Goal: Task Accomplishment & Management: Complete application form

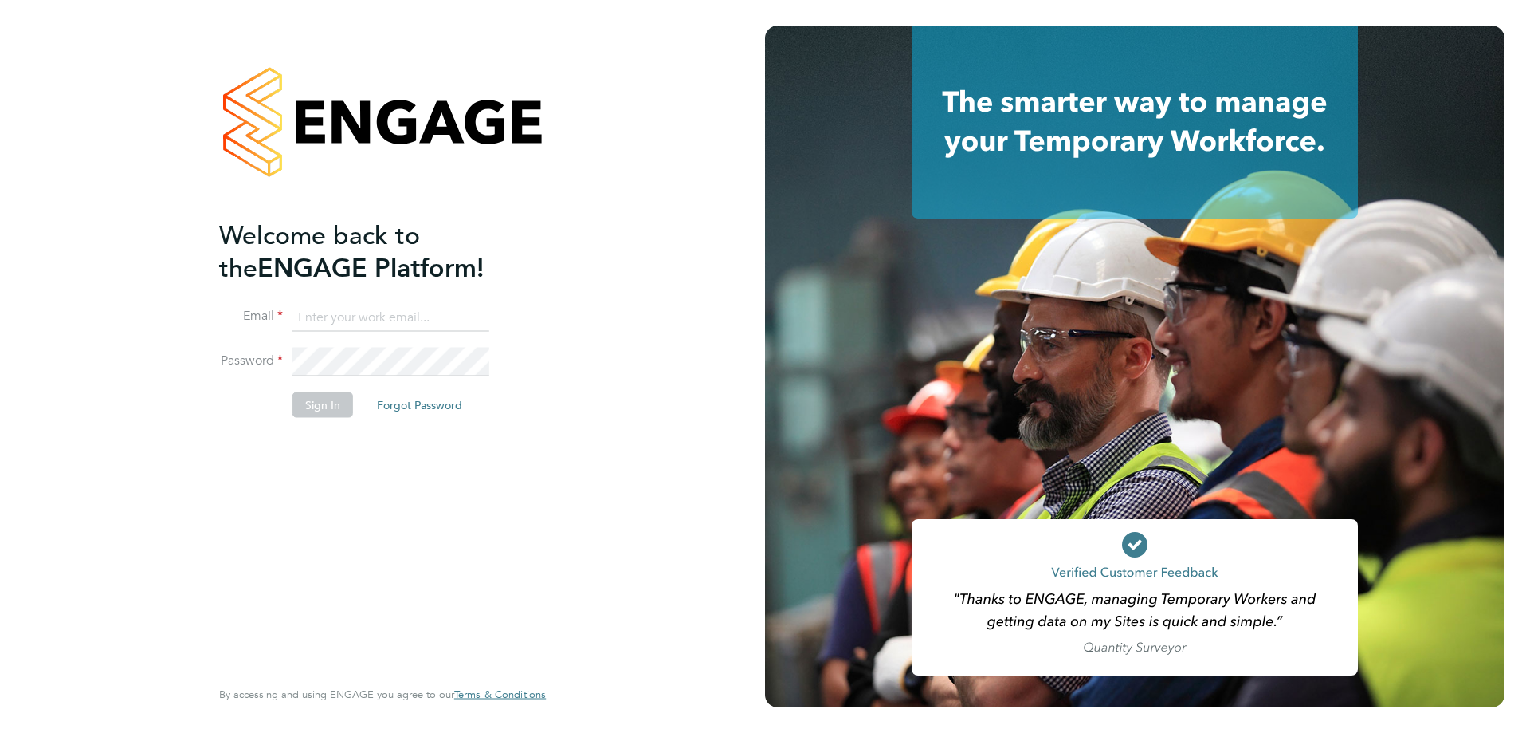
type input "chris.watson@vgcgroup.co.uk"
click at [336, 407] on button "Sign In" at bounding box center [323, 405] width 61 height 26
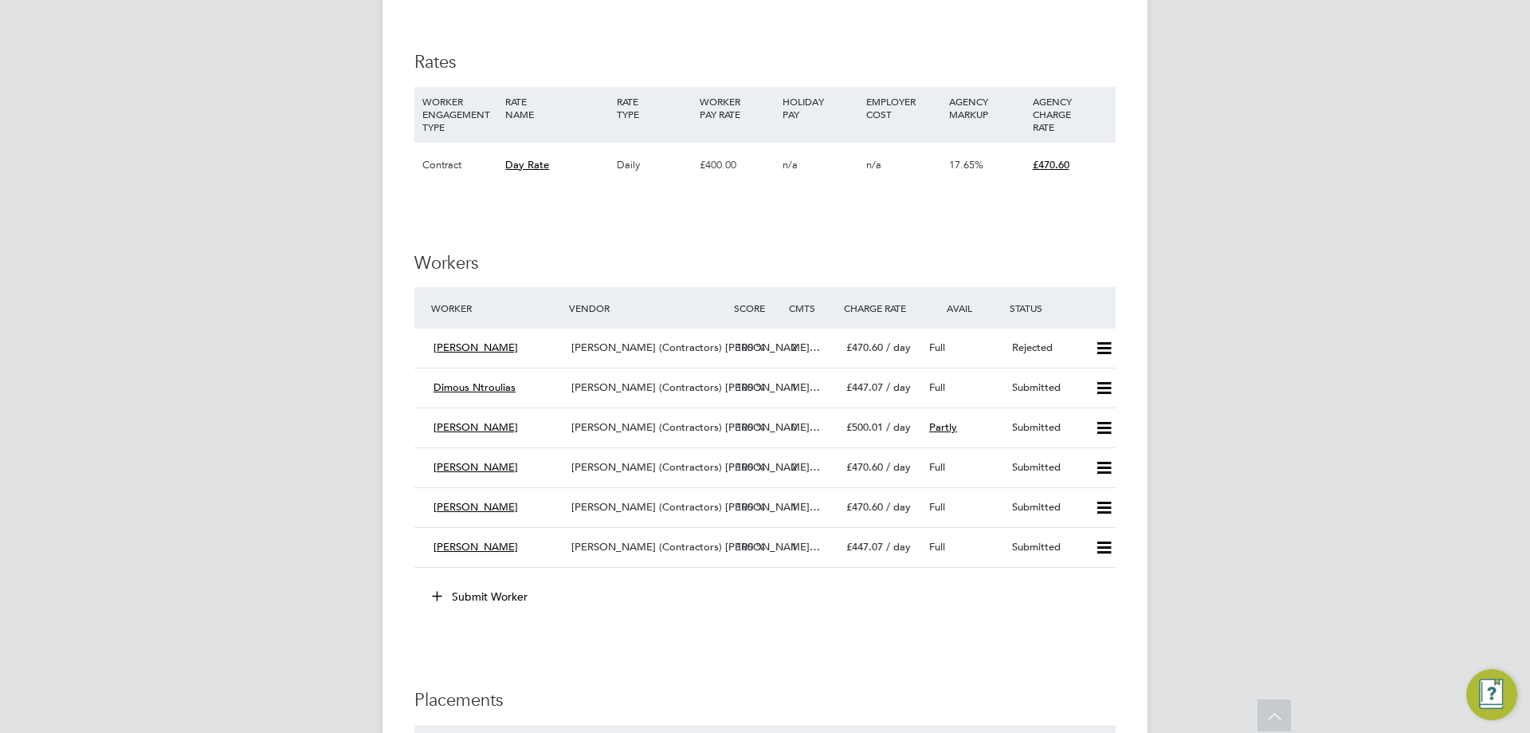
click at [497, 593] on button "Submit Worker" at bounding box center [481, 597] width 120 height 26
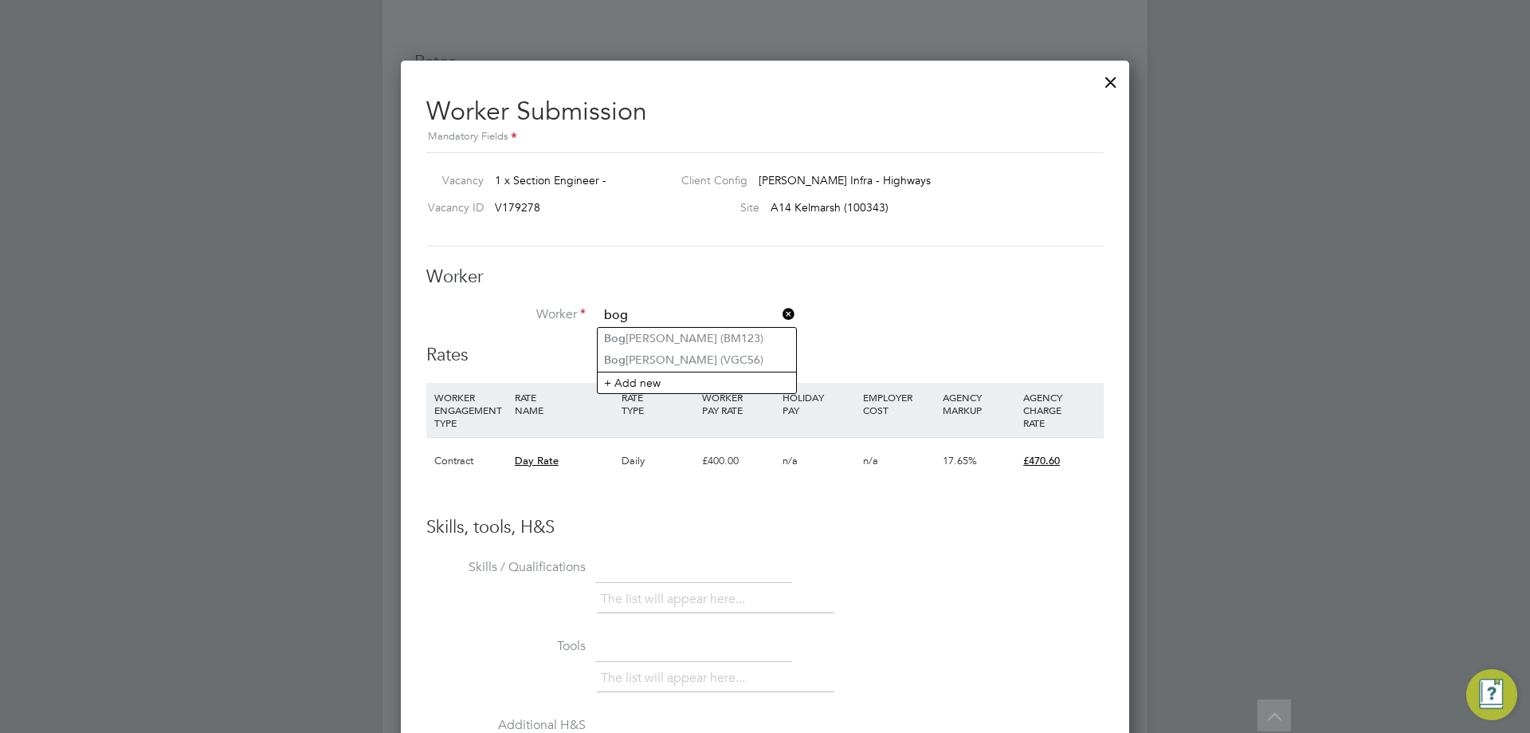
type input "bog"
click at [658, 305] on input at bounding box center [697, 316] width 197 height 24
type input "[PERSON_NAME]"
click at [647, 379] on li "+ Add new" at bounding box center [697, 382] width 198 height 22
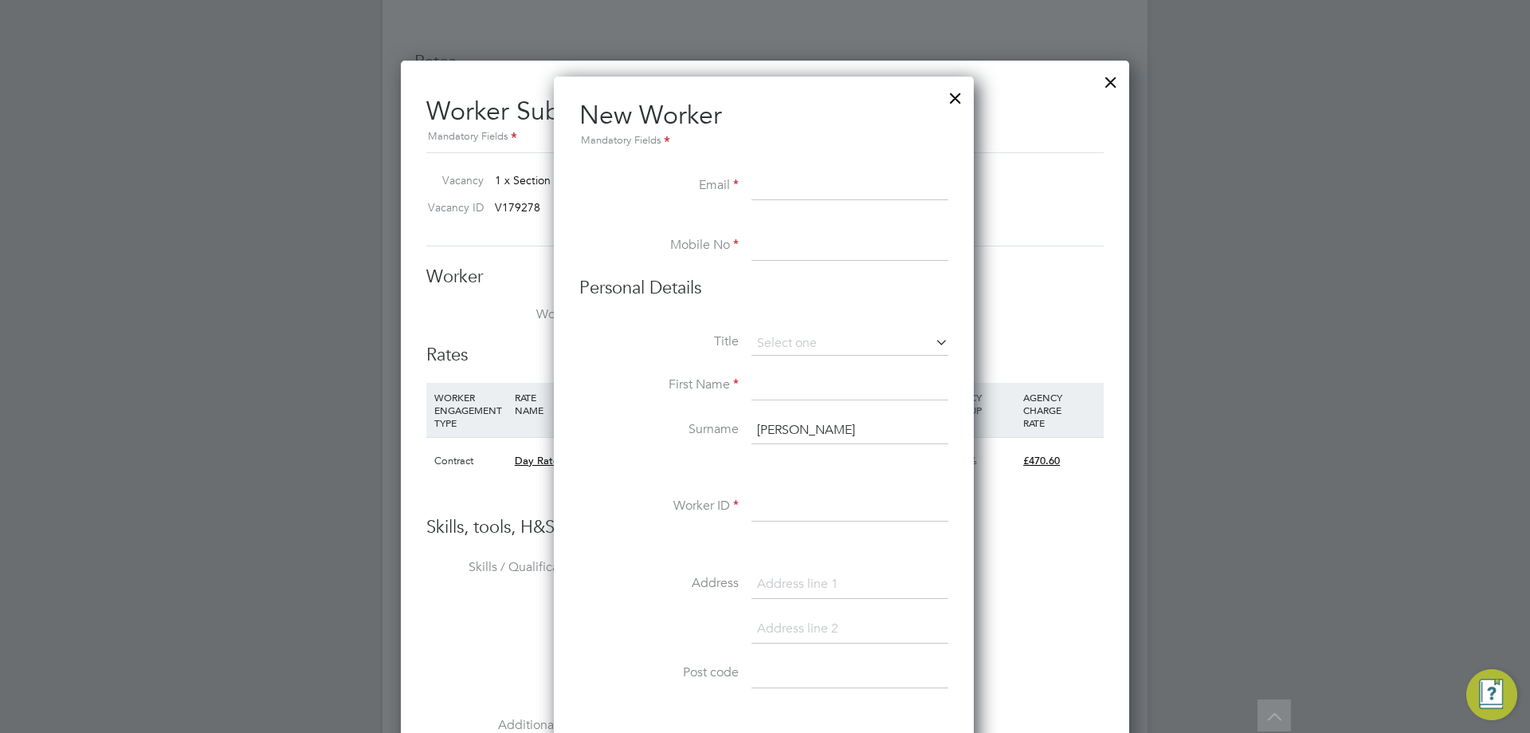
drag, startPoint x: 808, startPoint y: 429, endPoint x: 708, endPoint y: 411, distance: 102.0
click at [709, 412] on div "Title First Name Surname [PERSON_NAME] ID Address Post code Date of Birth Gende…" at bounding box center [764, 621] width 369 height 579
type input "Tarasiuc"
click at [787, 395] on input at bounding box center [850, 385] width 197 height 29
type input "[PERSON_NAME]"
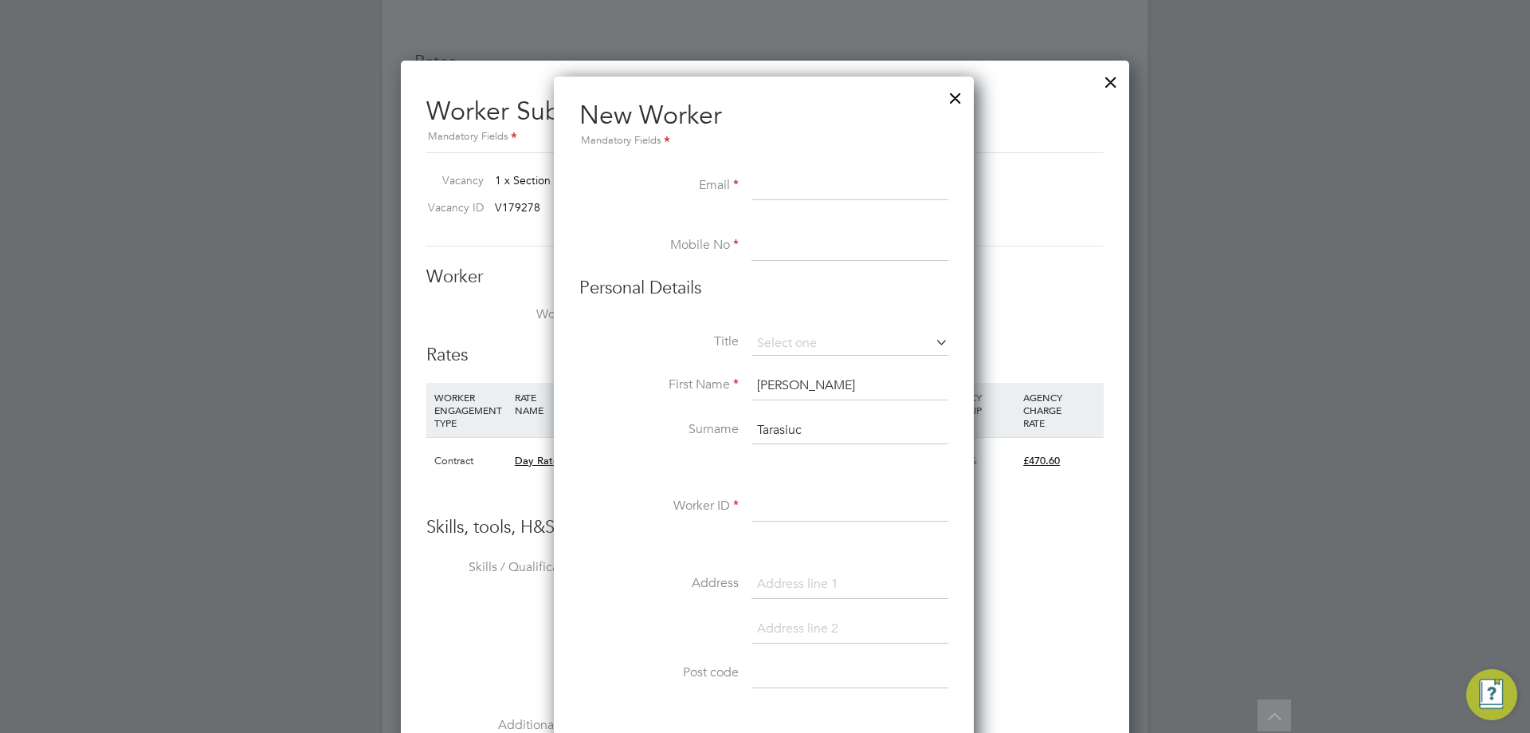
click at [775, 195] on input at bounding box center [850, 186] width 197 height 29
drag, startPoint x: 784, startPoint y: 182, endPoint x: 788, endPoint y: 194, distance: 12.9
click at [784, 182] on input at bounding box center [850, 186] width 197 height 29
paste input "[EMAIL_ADDRESS][DOMAIN_NAME]"
type input "[EMAIL_ADDRESS][DOMAIN_NAME]"
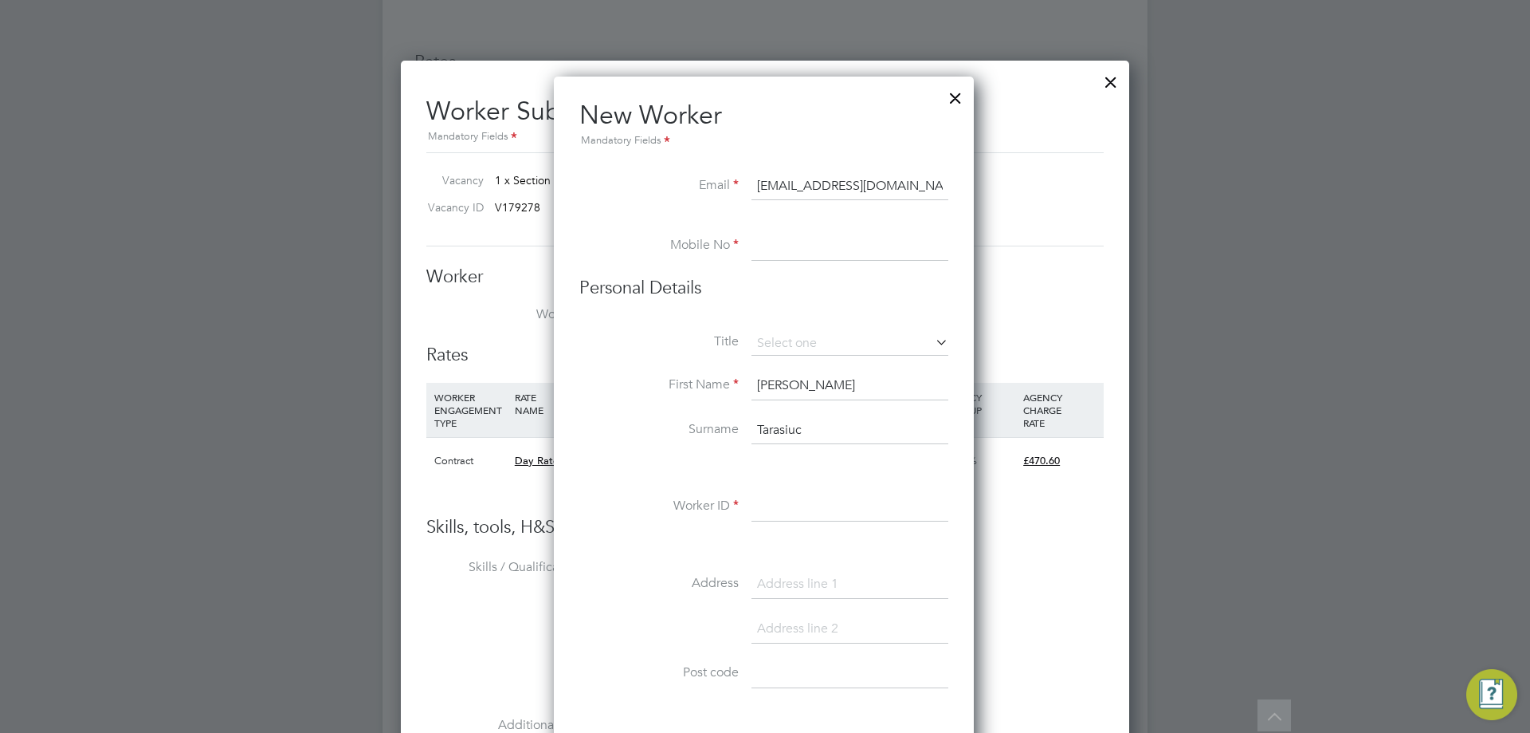
click at [787, 234] on input at bounding box center [850, 246] width 197 height 29
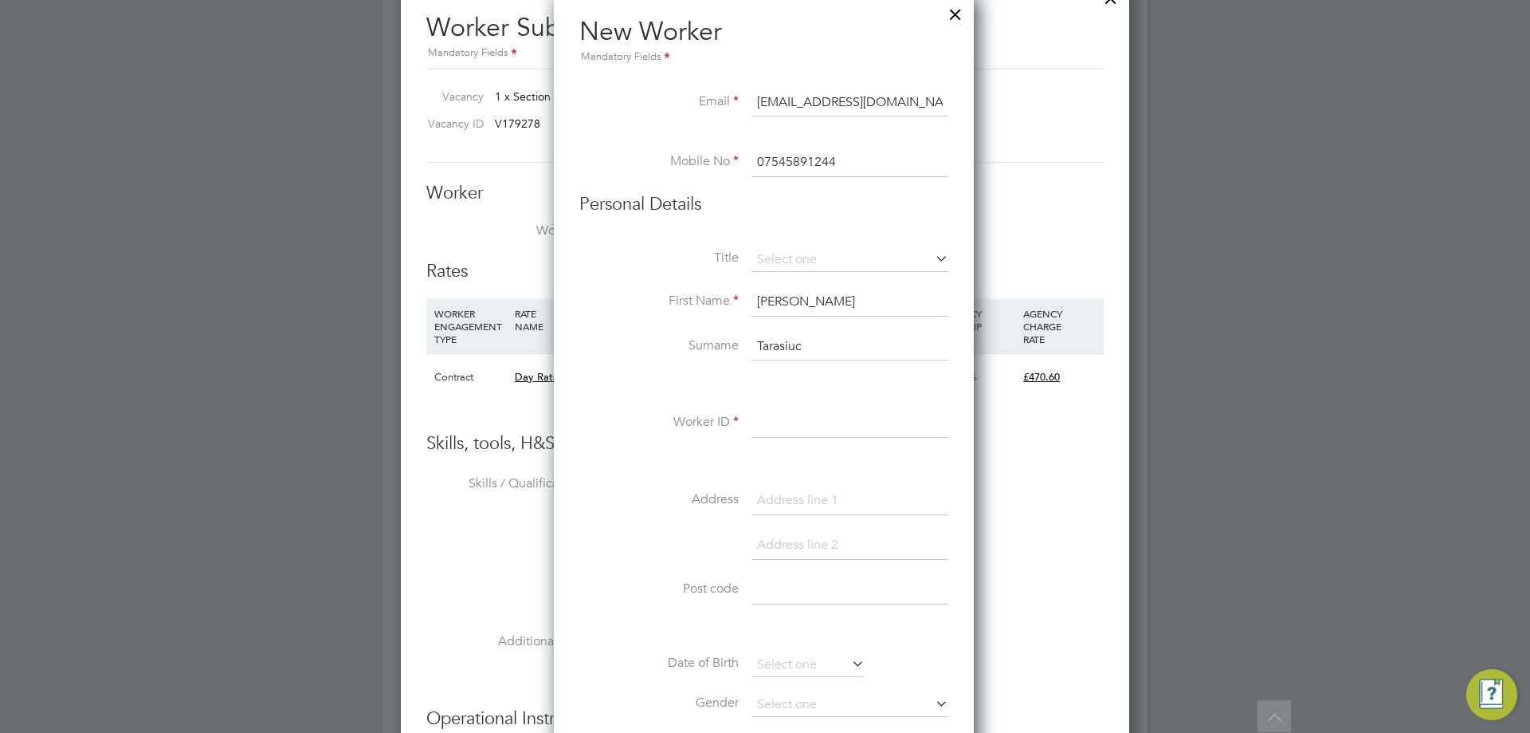
scroll to position [1036, 0]
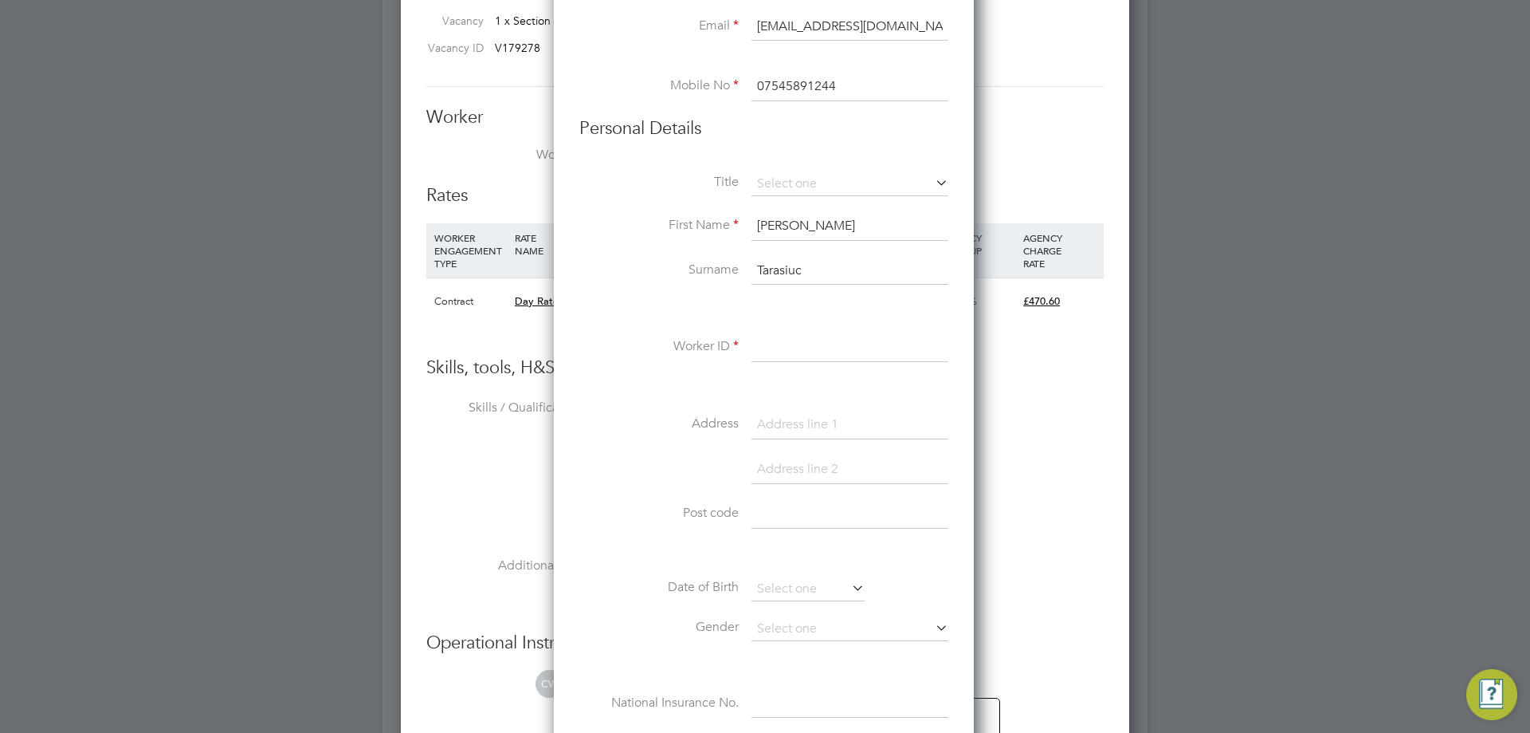
type input "07545891244"
click at [780, 341] on input at bounding box center [850, 347] width 197 height 29
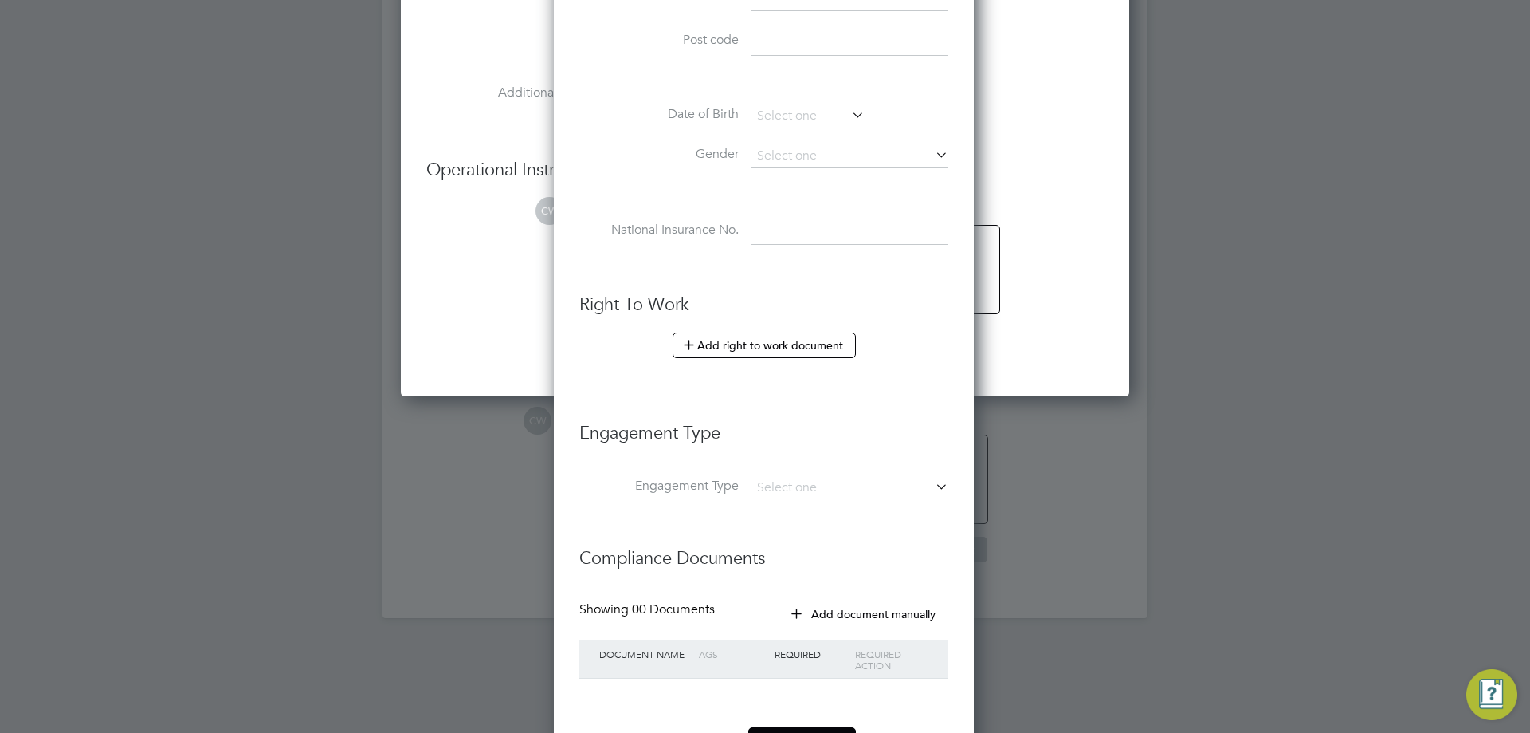
scroll to position [1577, 0]
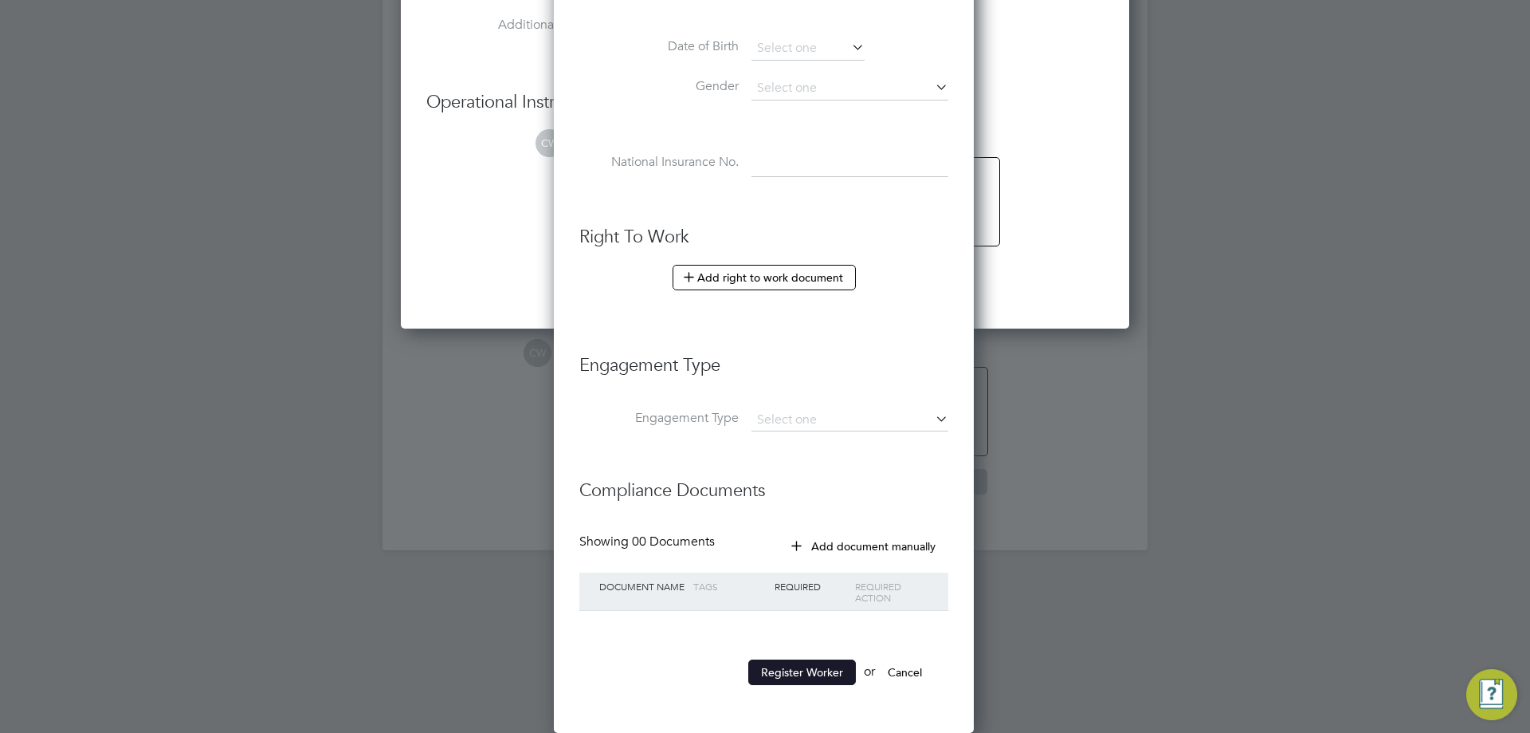
type input "891244"
click at [792, 663] on button "Register Worker" at bounding box center [803, 672] width 108 height 26
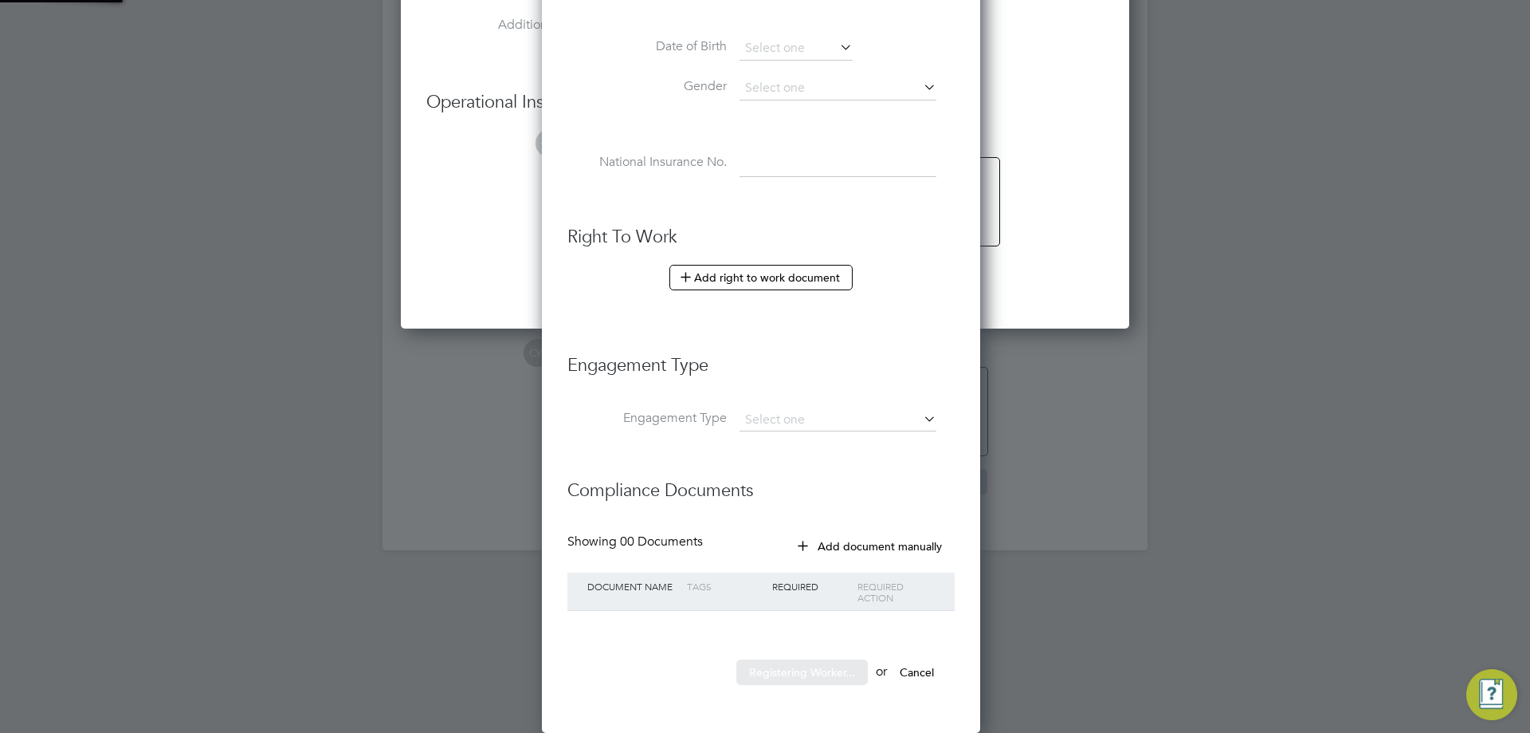
scroll to position [1357, 446]
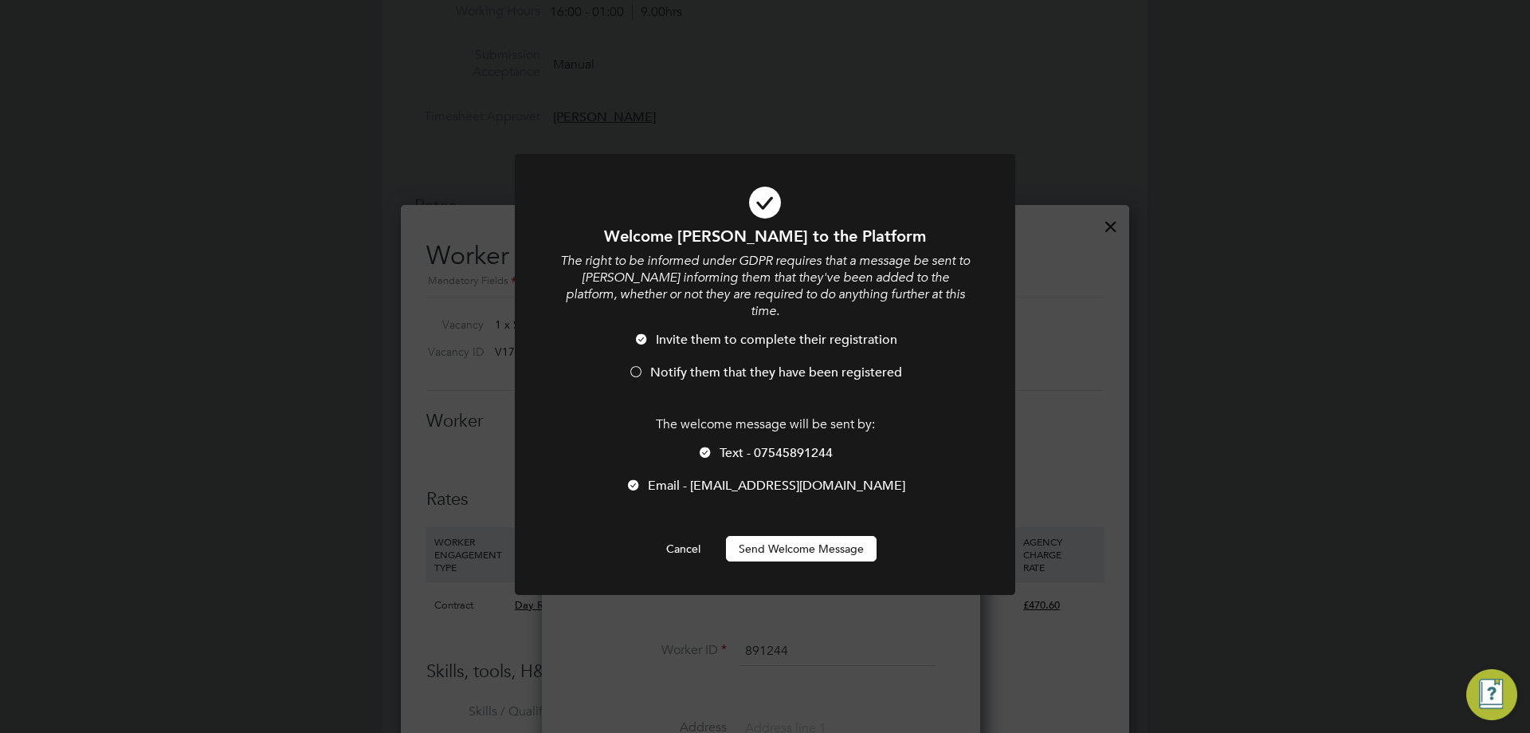
click at [705, 446] on div at bounding box center [705, 454] width 16 height 16
click at [632, 365] on div at bounding box center [636, 373] width 16 height 16
click at [794, 536] on button "Send Welcome Message" at bounding box center [801, 549] width 151 height 26
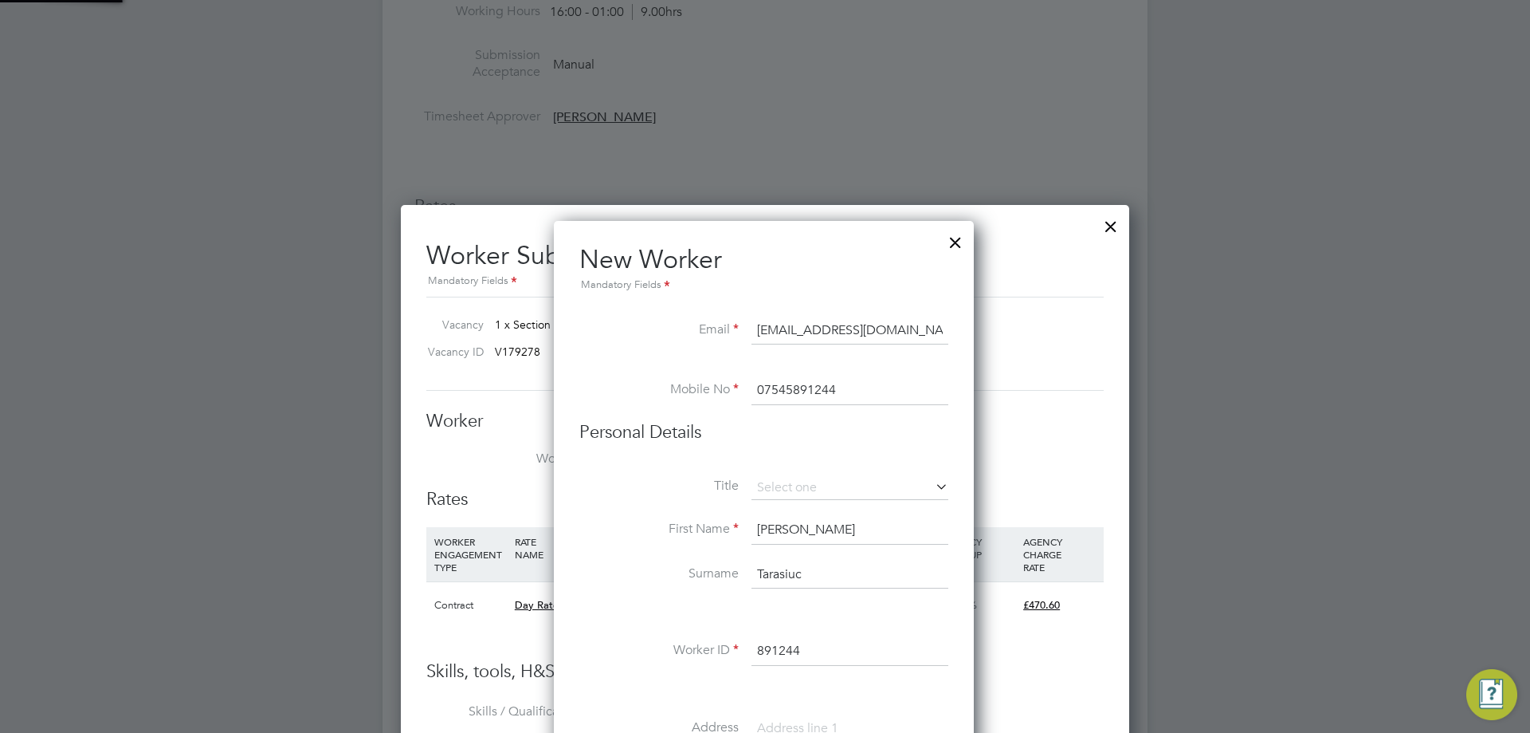
type input "[PERSON_NAME] (891244)"
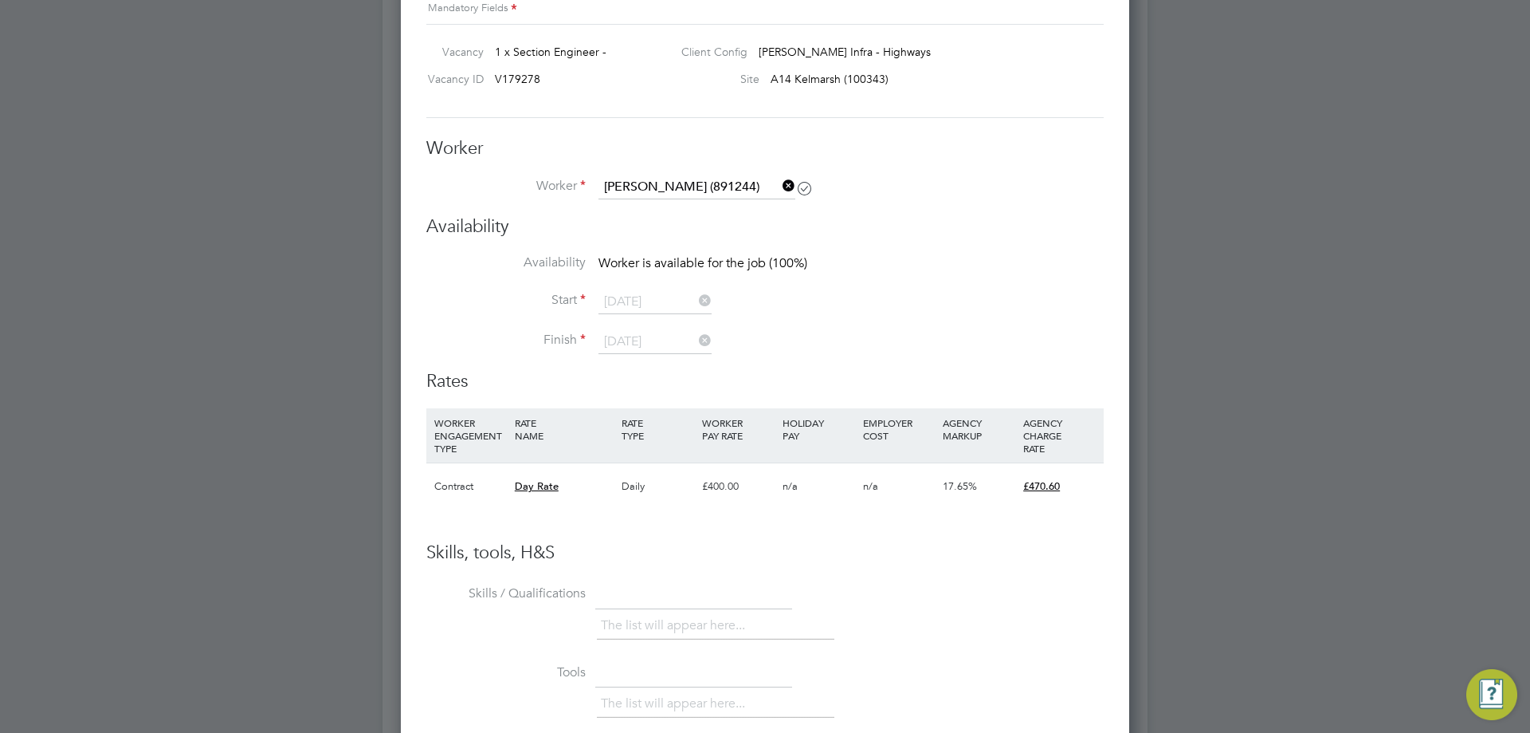
scroll to position [877, 0]
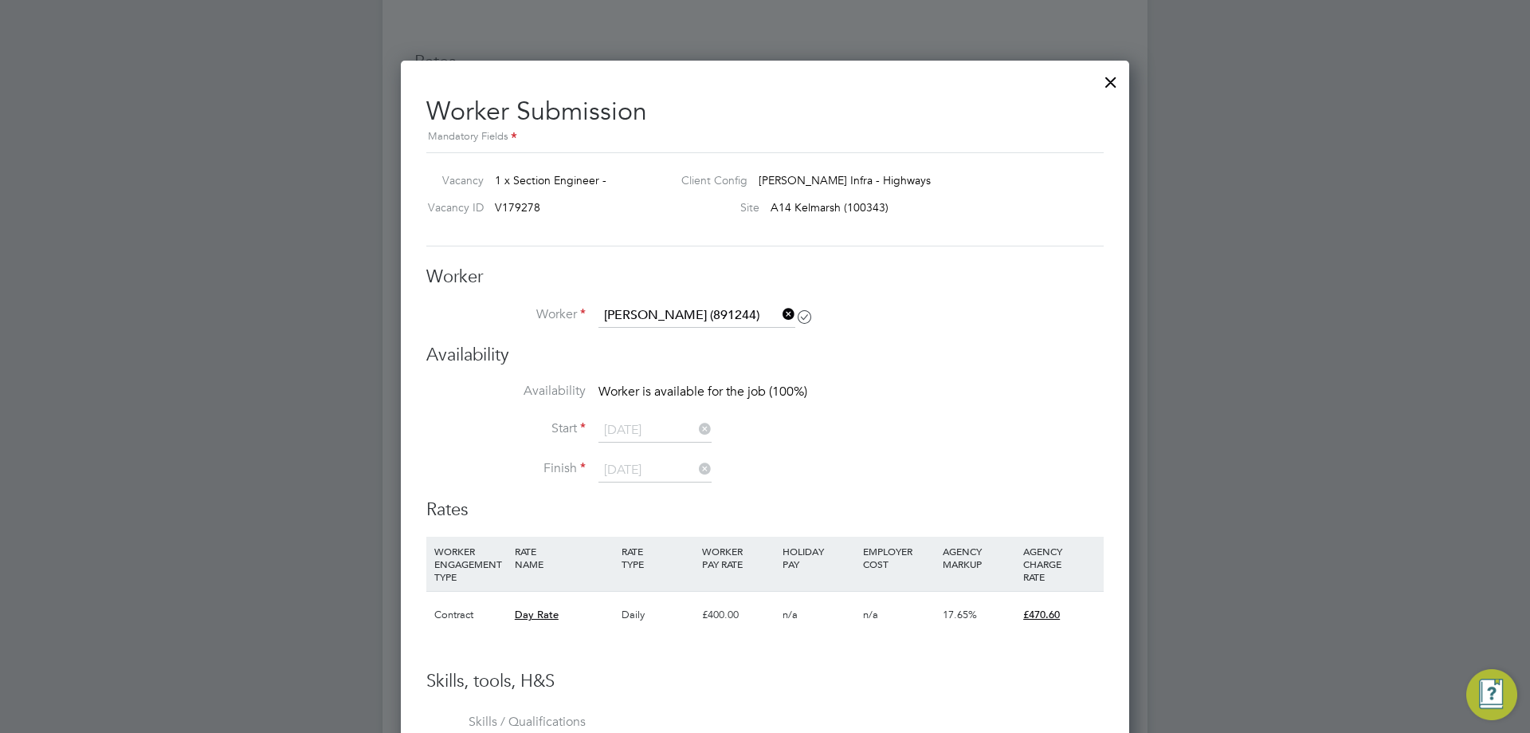
click at [780, 313] on icon at bounding box center [780, 314] width 0 height 22
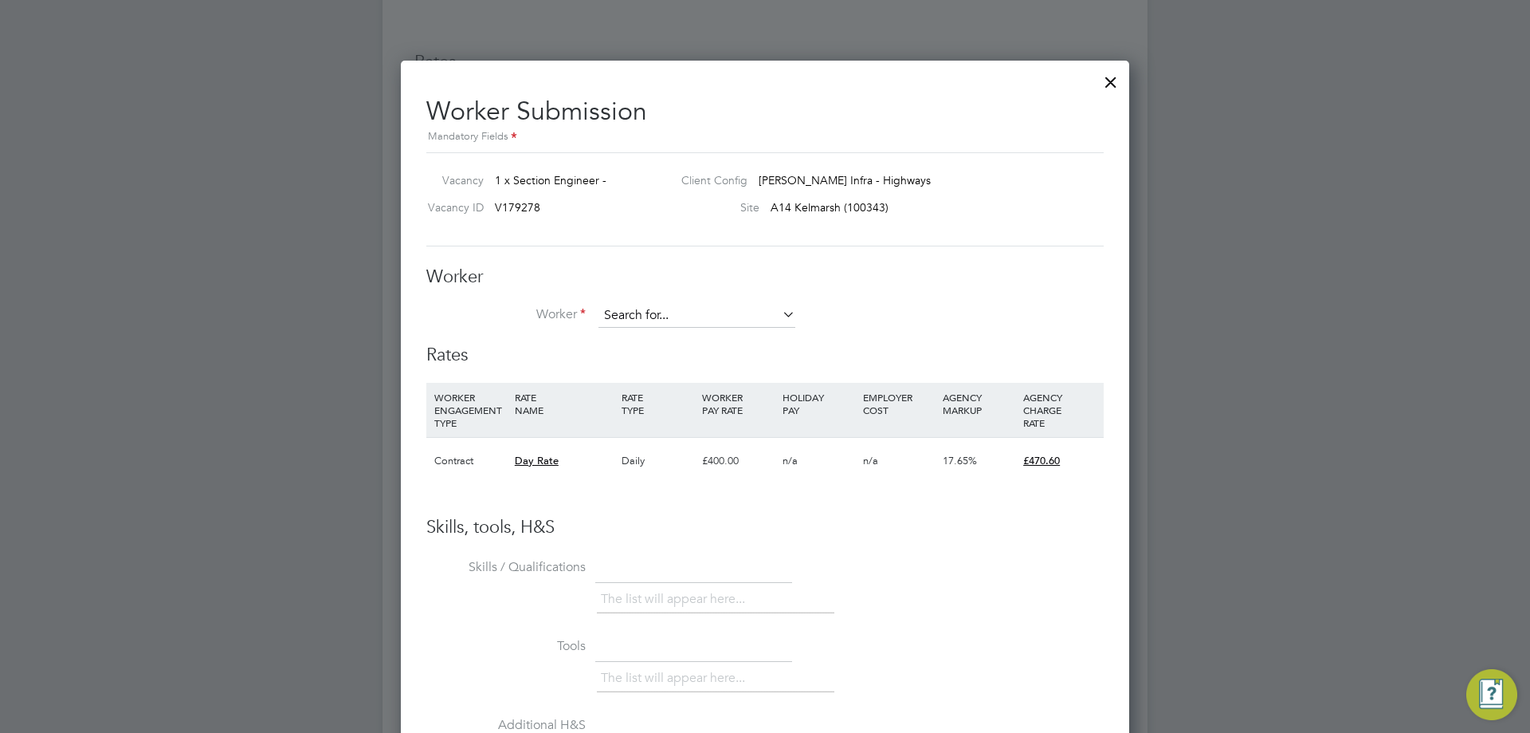
click at [701, 319] on input at bounding box center [697, 316] width 197 height 24
click at [665, 381] on li "[PERSON_NAME] (891244)" at bounding box center [697, 382] width 198 height 22
type input "[PERSON_NAME] (891244)"
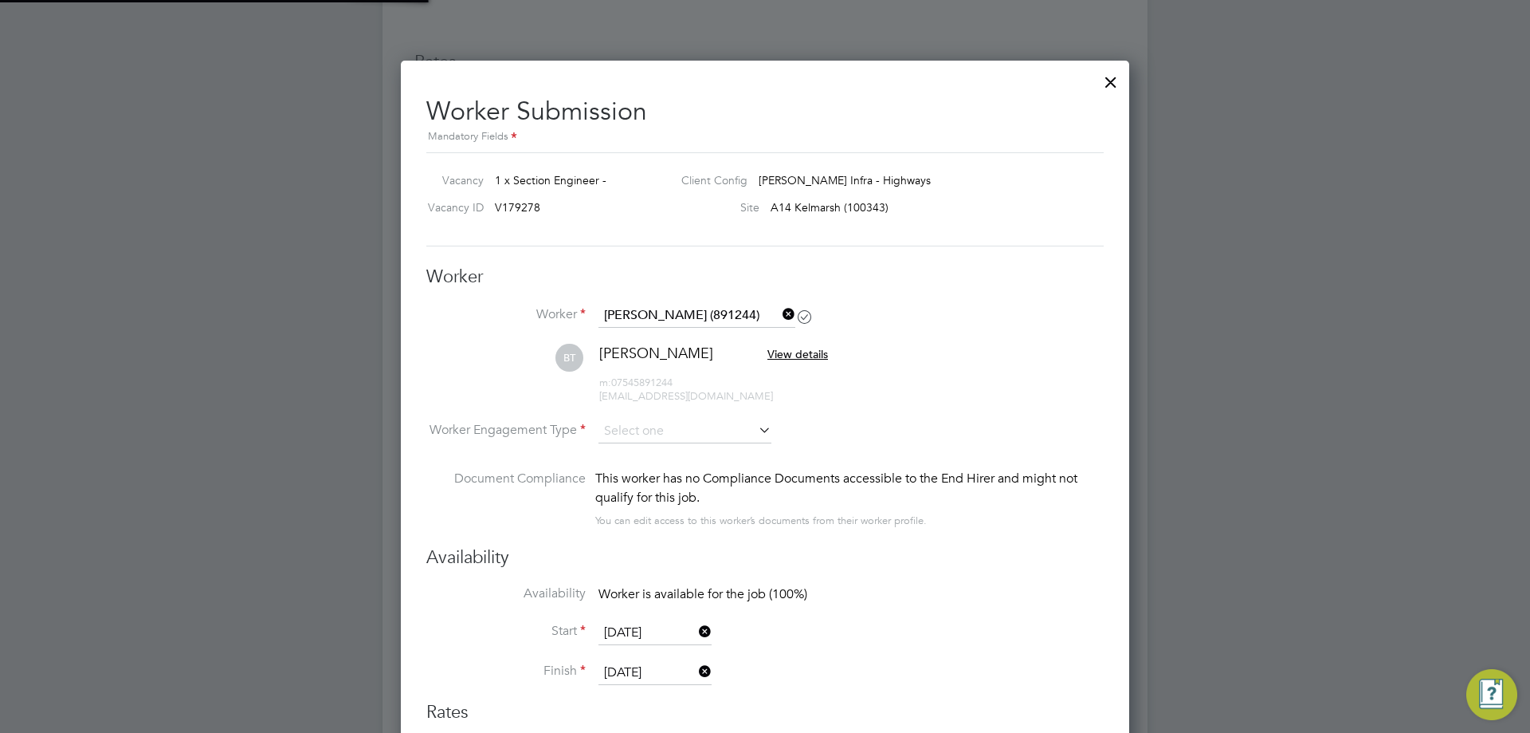
scroll to position [1325, 729]
click at [668, 430] on input at bounding box center [685, 432] width 173 height 24
click at [666, 450] on li "Contract" at bounding box center [685, 453] width 175 height 21
type input "Contract"
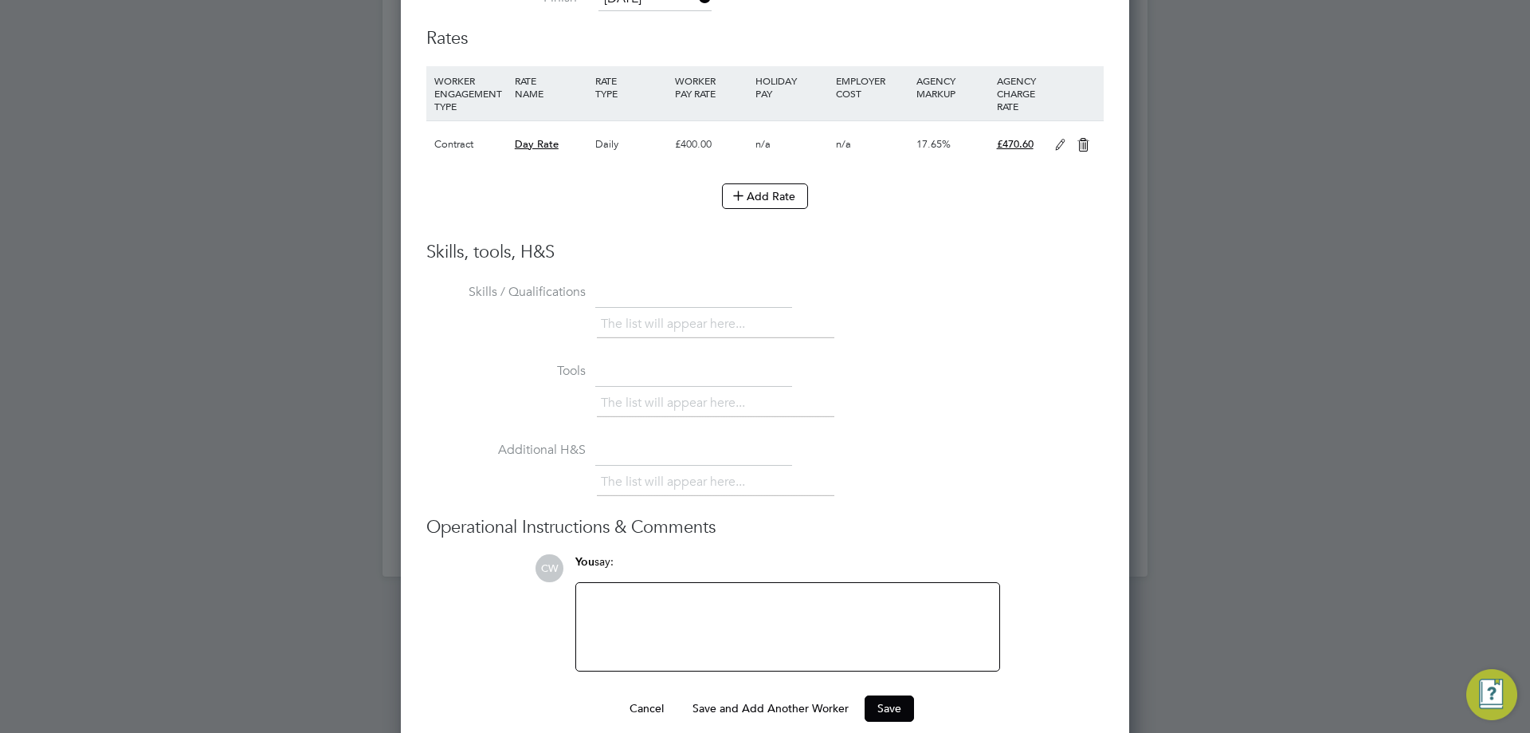
scroll to position [1570, 0]
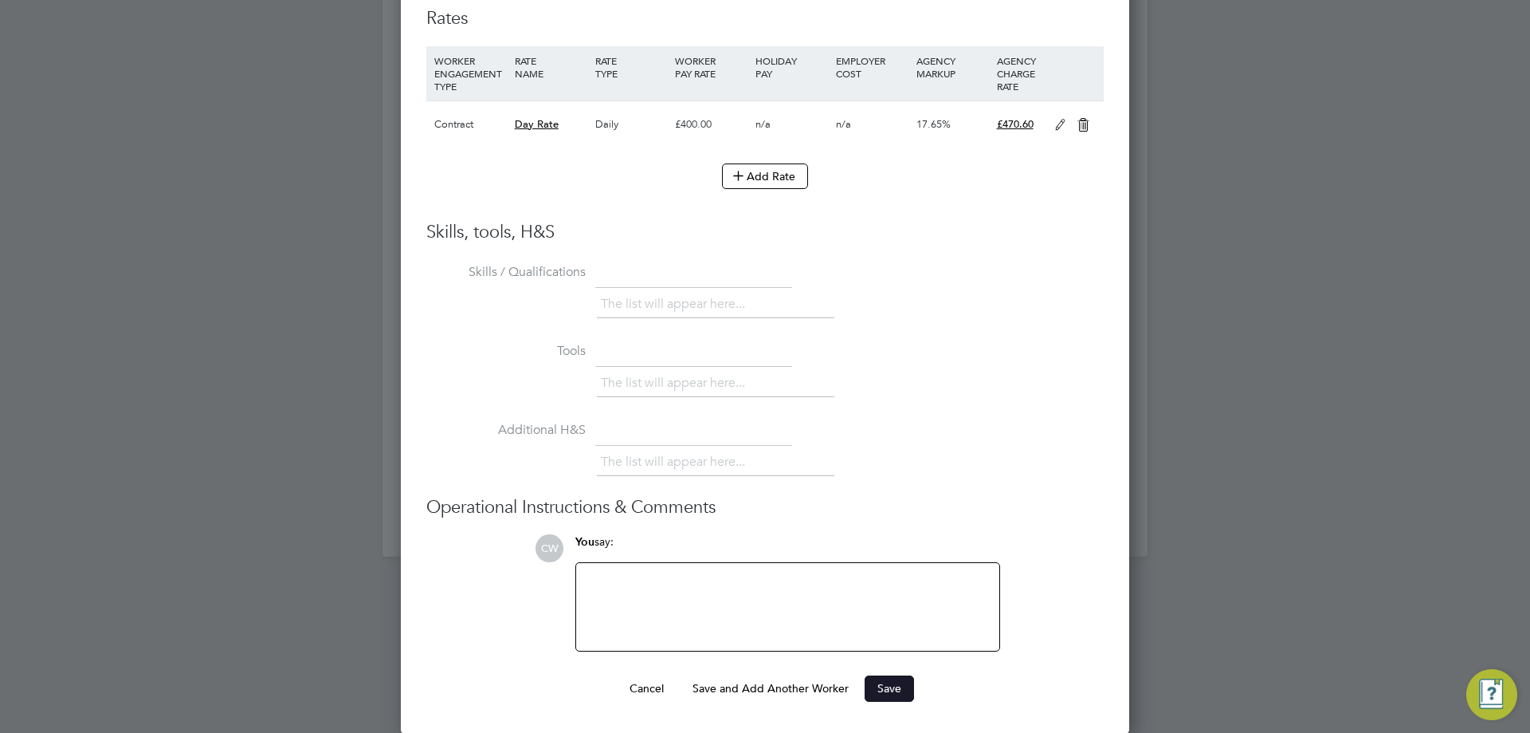
click at [898, 680] on button "Save" at bounding box center [889, 688] width 49 height 26
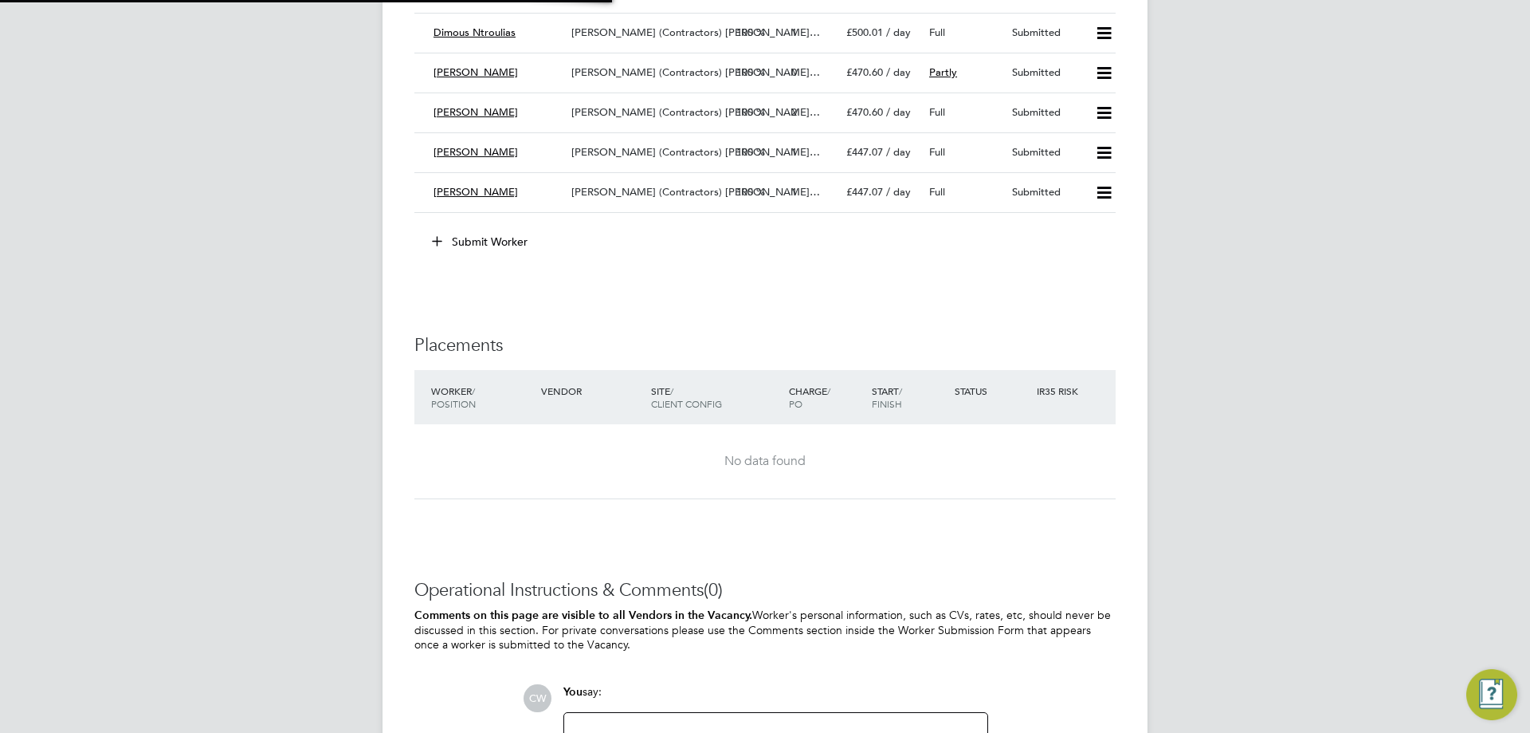
scroll to position [27, 139]
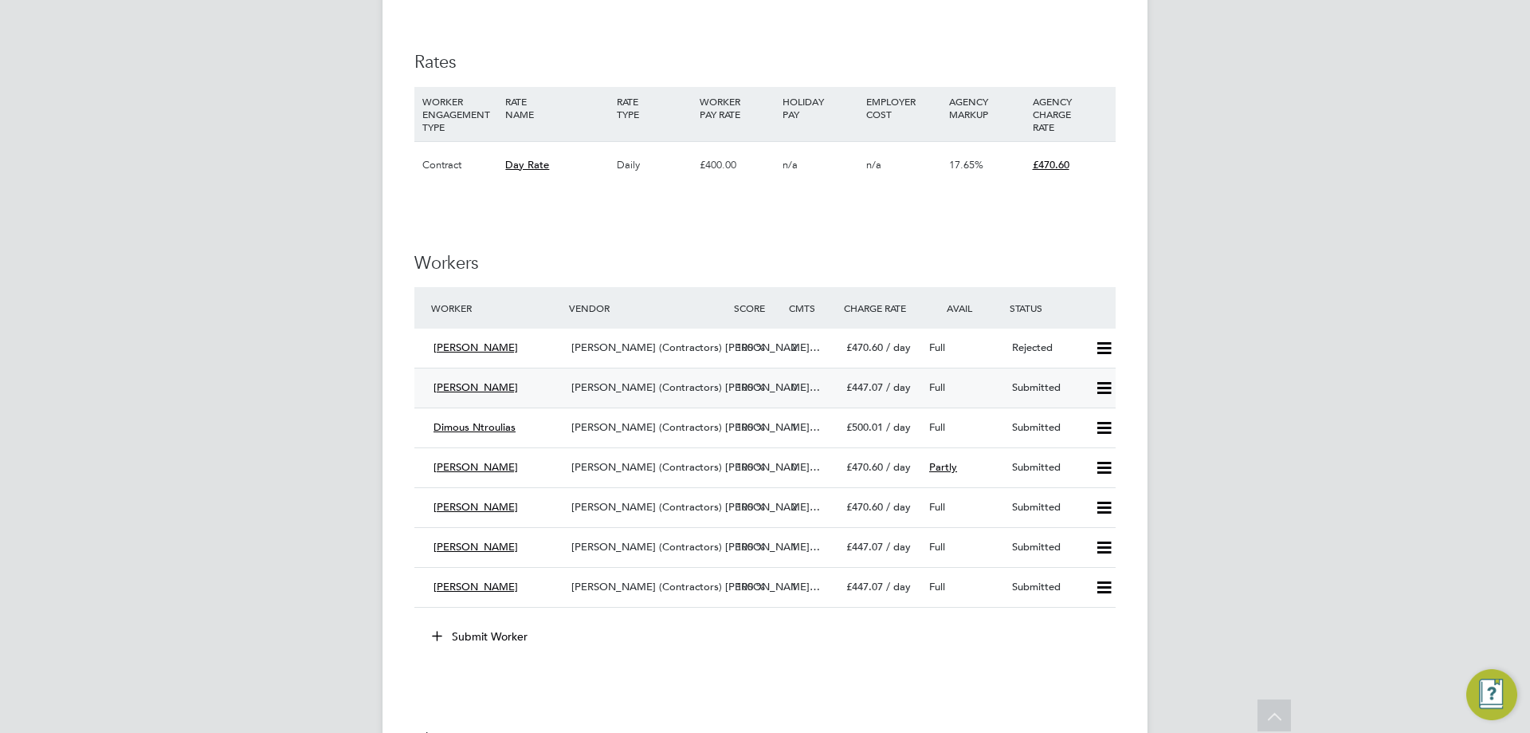
click at [852, 383] on span "£447.07" at bounding box center [865, 387] width 37 height 14
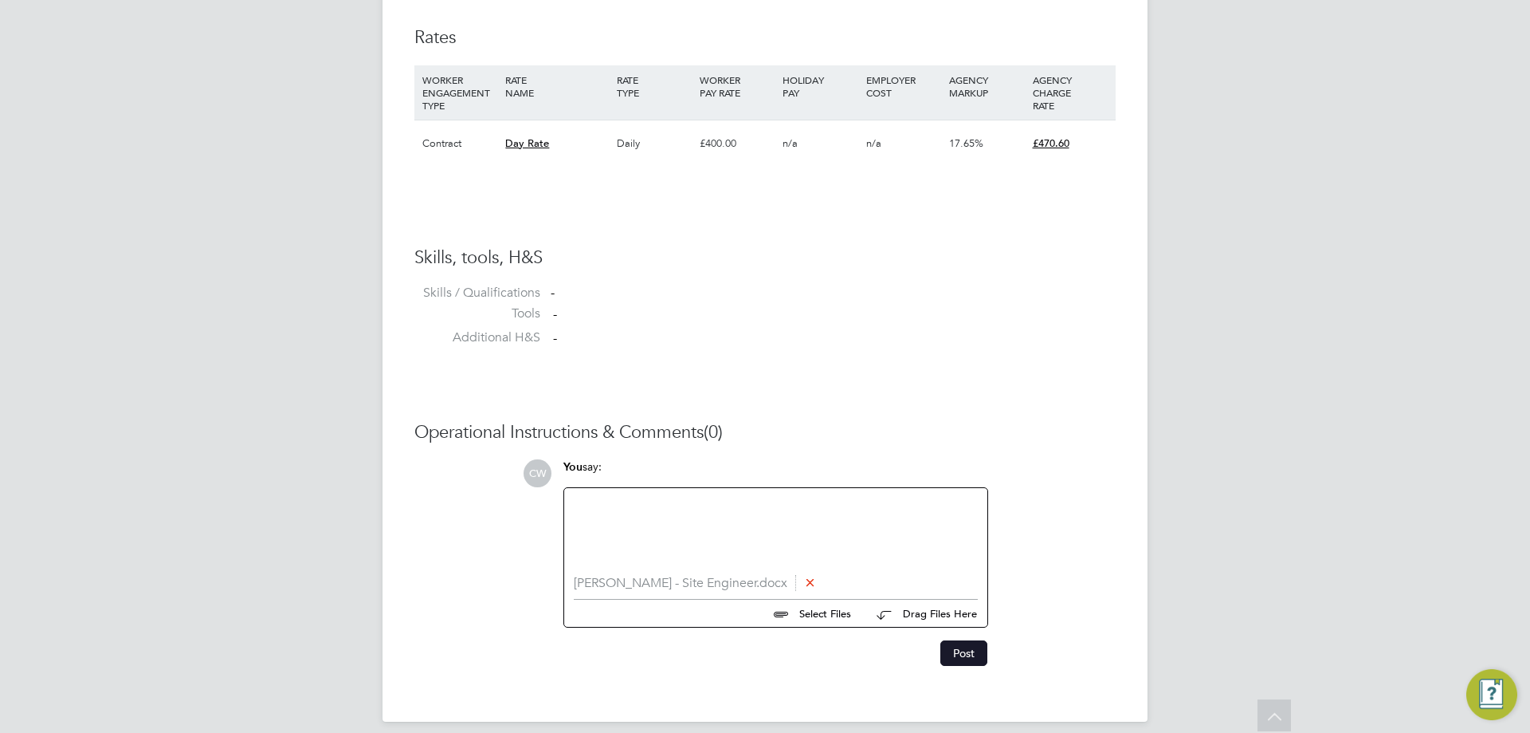
click at [957, 652] on button "Post" at bounding box center [964, 653] width 47 height 26
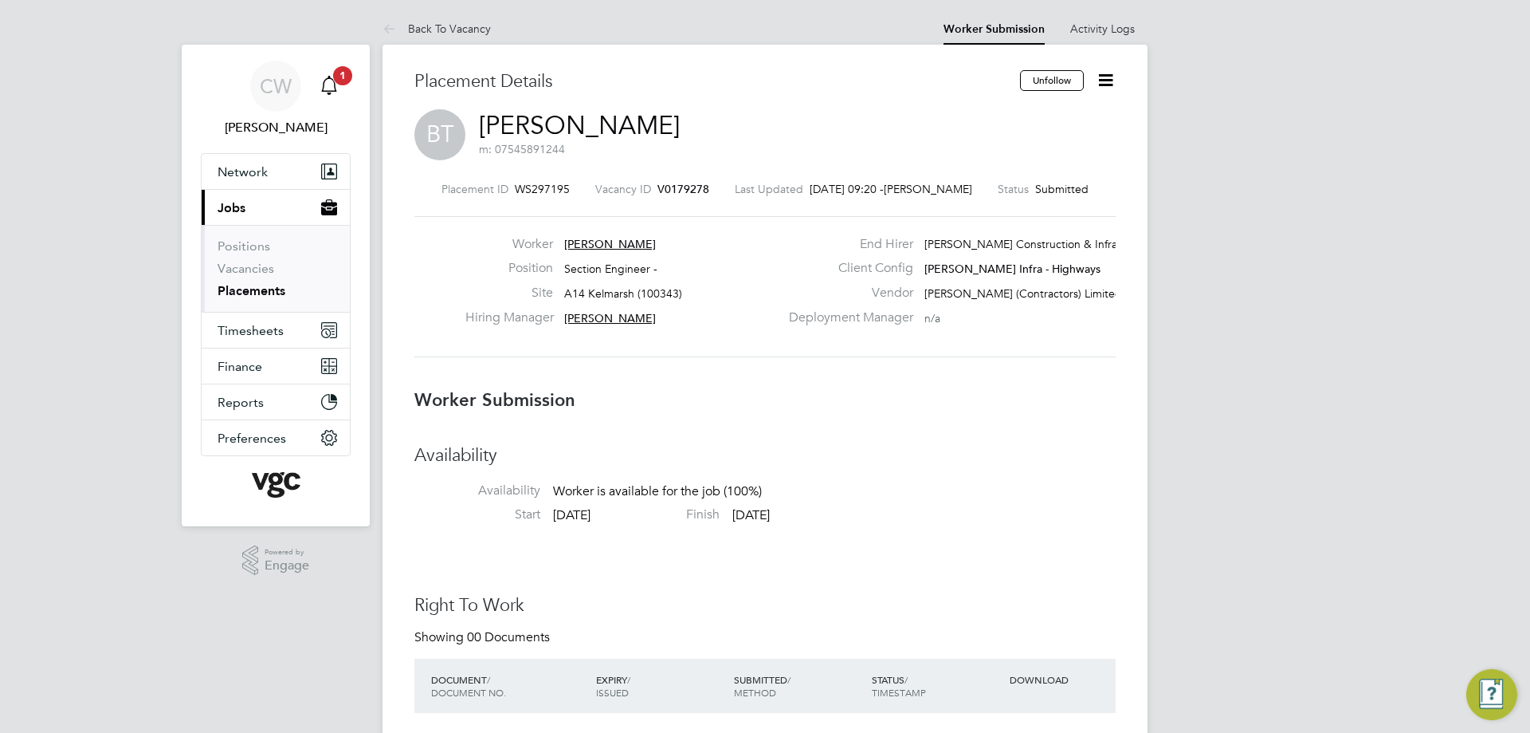
click at [330, 89] on icon "Main navigation" at bounding box center [329, 85] width 19 height 19
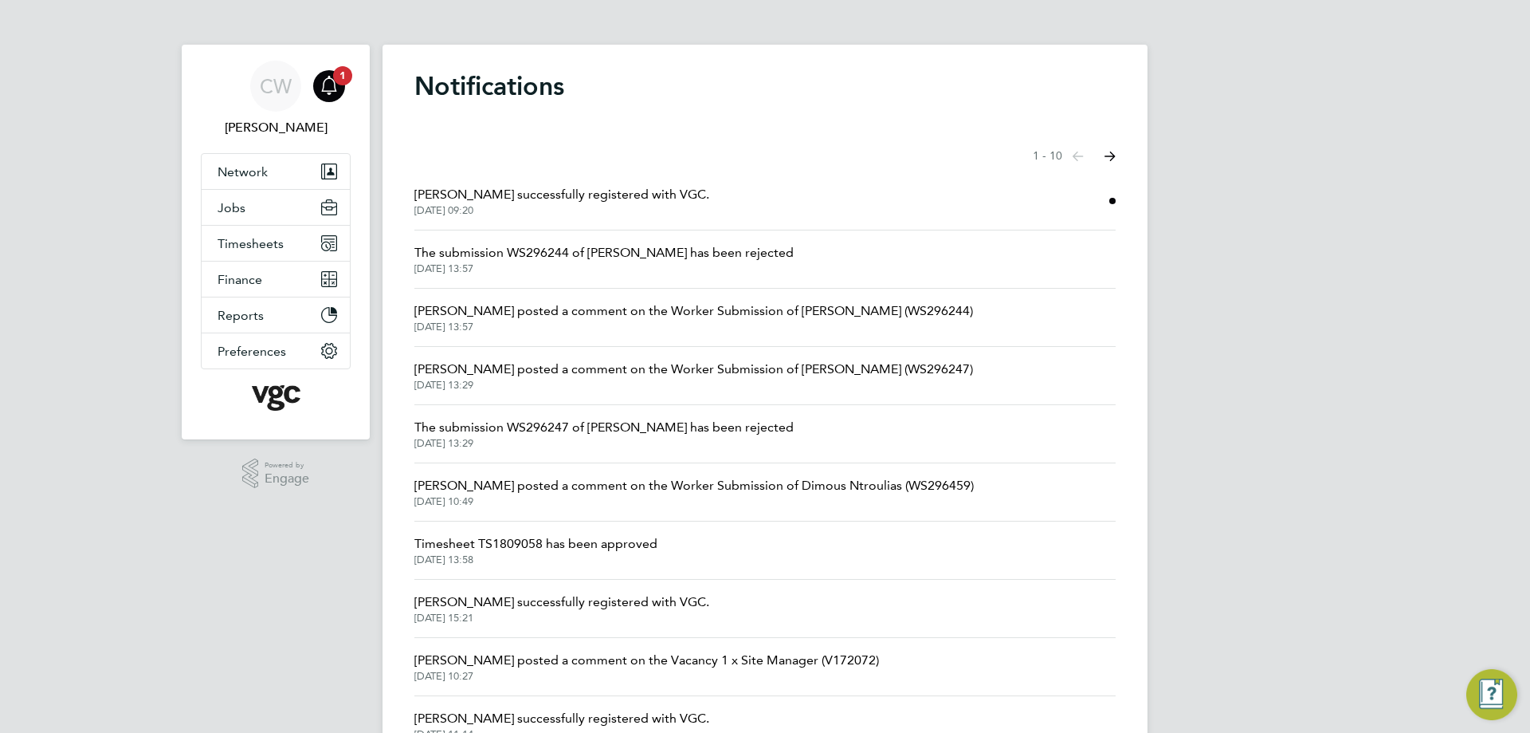
click at [597, 197] on span "[PERSON_NAME] successfully registered with VGC." at bounding box center [562, 194] width 295 height 19
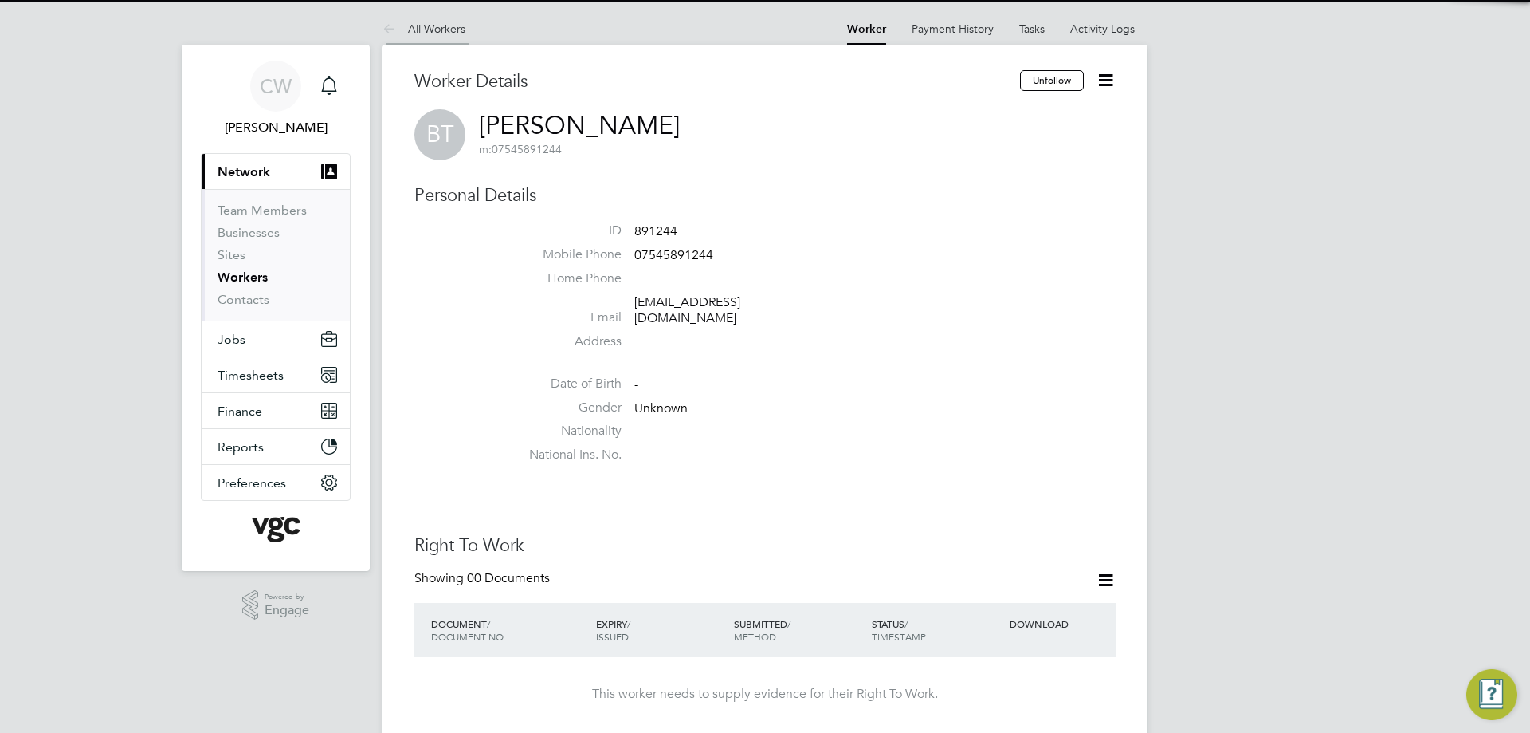
click at [405, 29] on link "All Workers" at bounding box center [424, 29] width 83 height 14
